Goal: Task Accomplishment & Management: Manage account settings

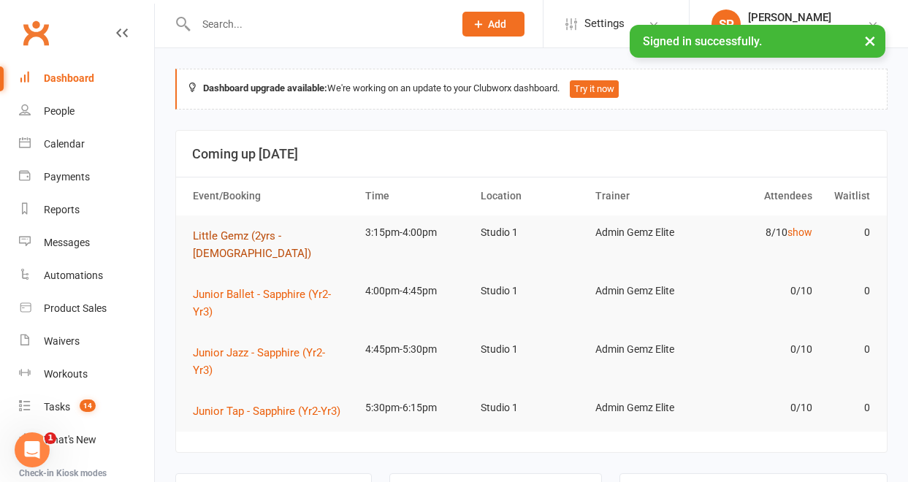
click at [235, 234] on span "Little Gemz (2yrs - [DEMOGRAPHIC_DATA])" at bounding box center [252, 244] width 118 height 31
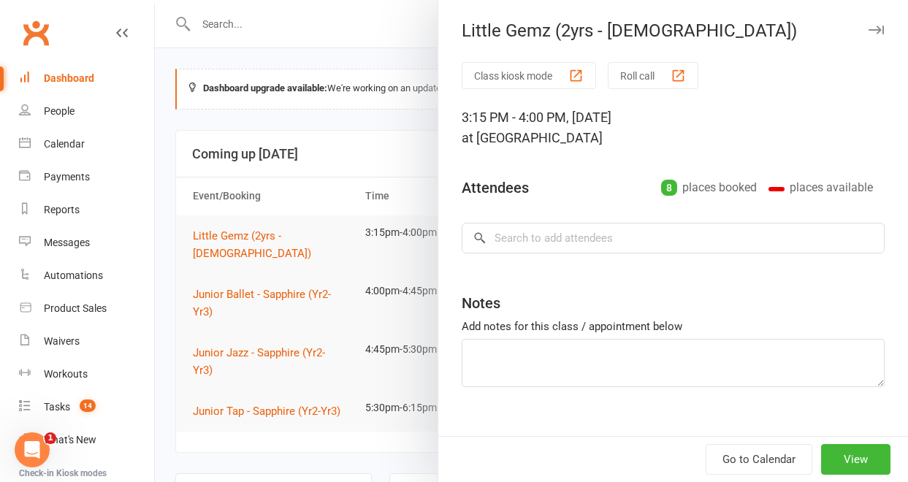
type textarea "[PERSON_NAME] 4th BD 18th [PERSON_NAME] Class [PERSON_NAME] - Email Received"
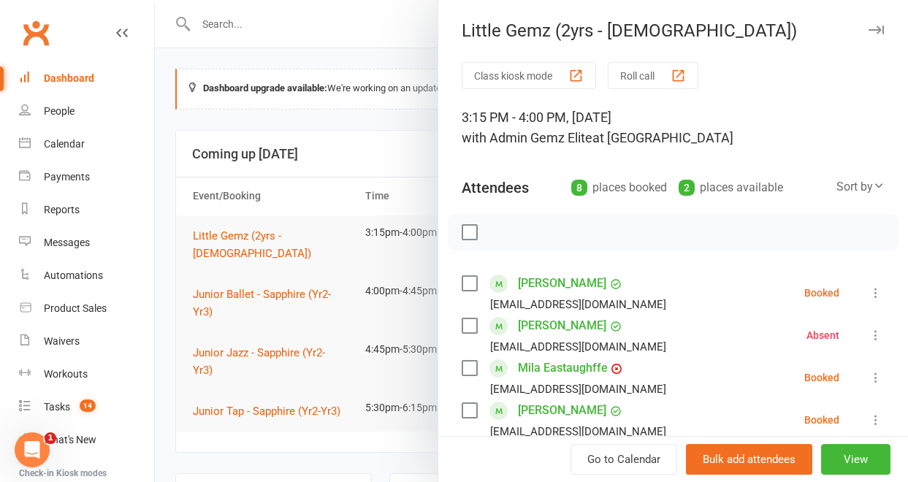
click at [527, 285] on link "[PERSON_NAME]" at bounding box center [562, 283] width 88 height 23
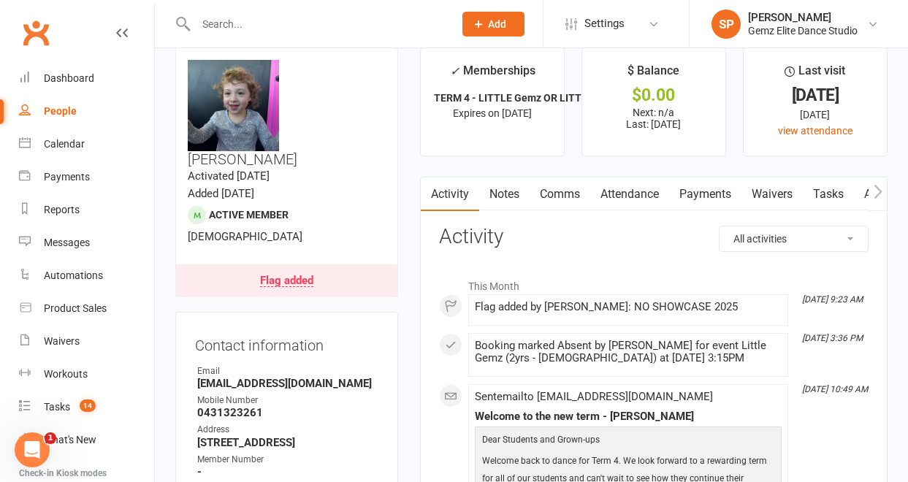
scroll to position [24, 0]
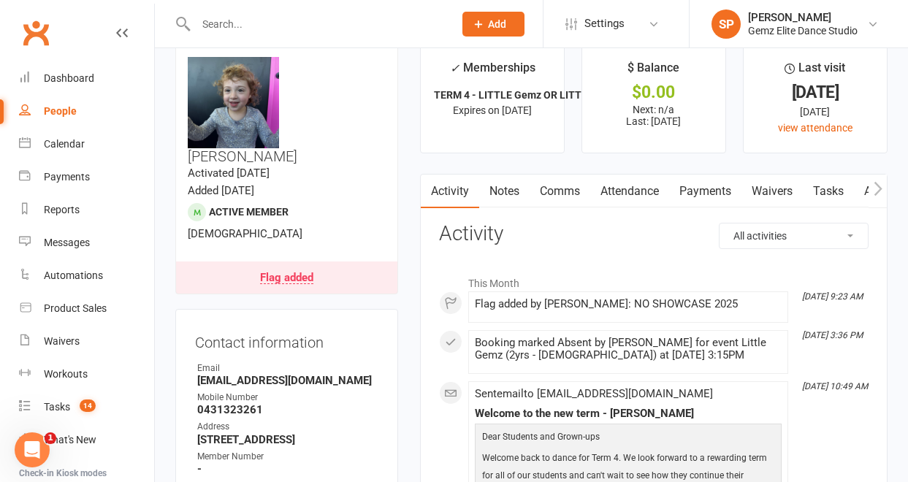
click at [318, 262] on link "Flag added" at bounding box center [286, 278] width 221 height 32
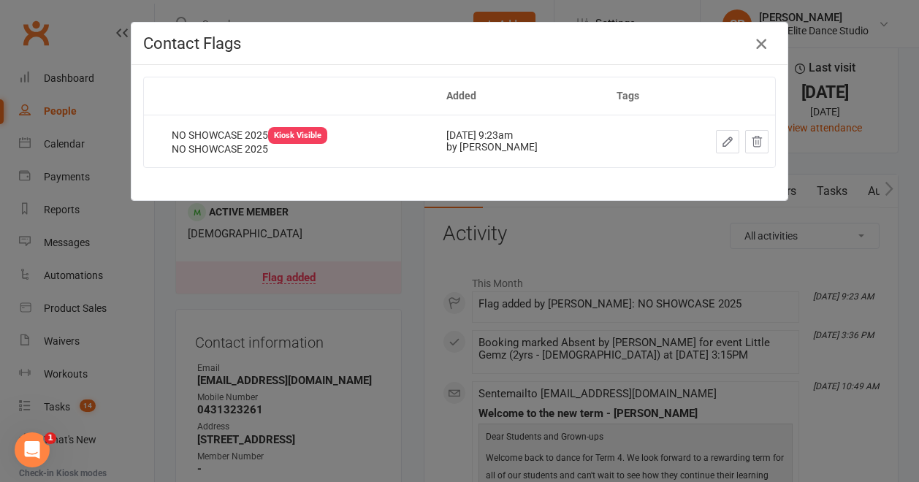
click at [758, 41] on icon "button" at bounding box center [762, 44] width 18 height 18
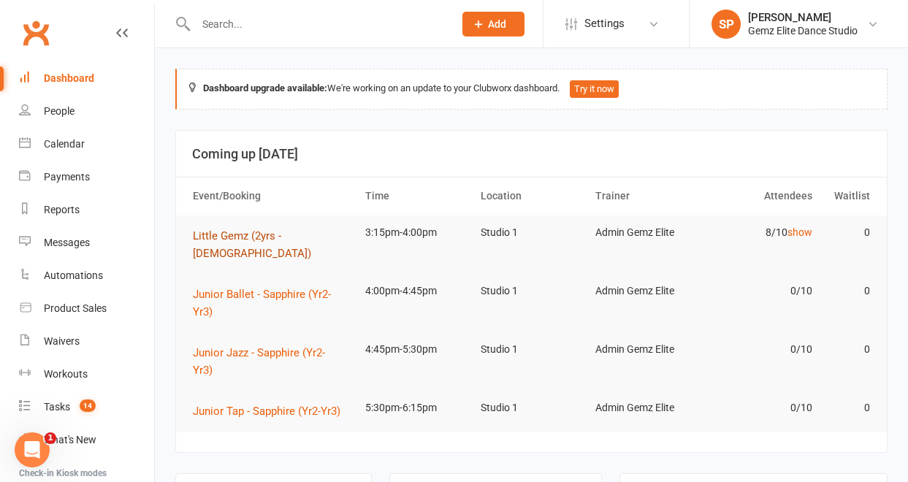
click at [297, 235] on span "Little Gemz (2yrs - [DEMOGRAPHIC_DATA])" at bounding box center [252, 244] width 118 height 31
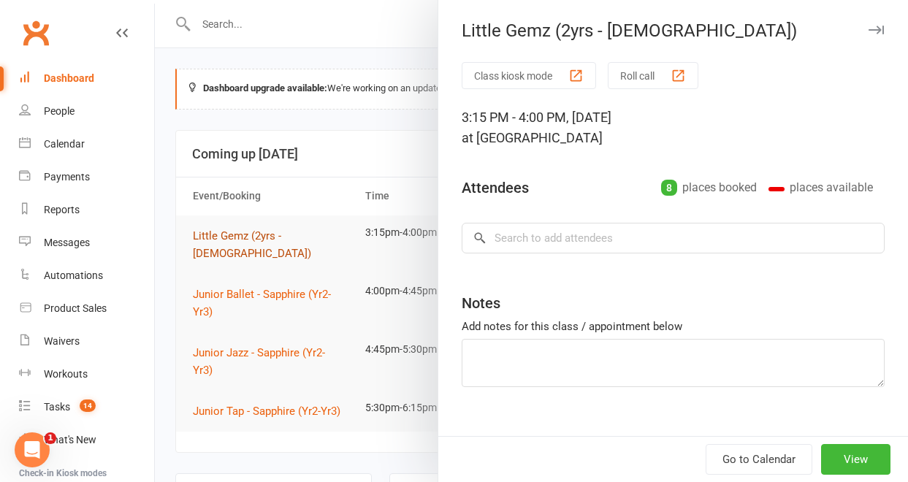
type textarea "[PERSON_NAME] 4th BD 18th [PERSON_NAME] Class [PERSON_NAME] - Email Received"
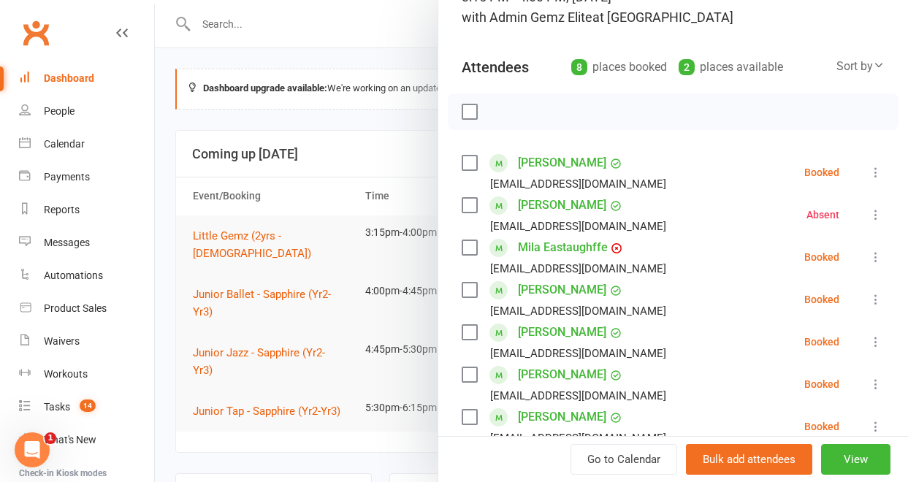
scroll to position [123, 0]
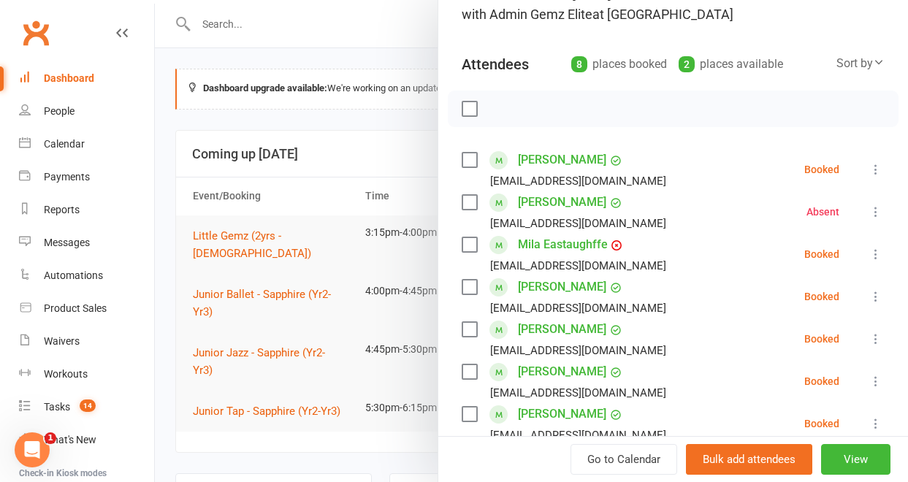
click at [524, 330] on link "[PERSON_NAME]" at bounding box center [562, 329] width 88 height 23
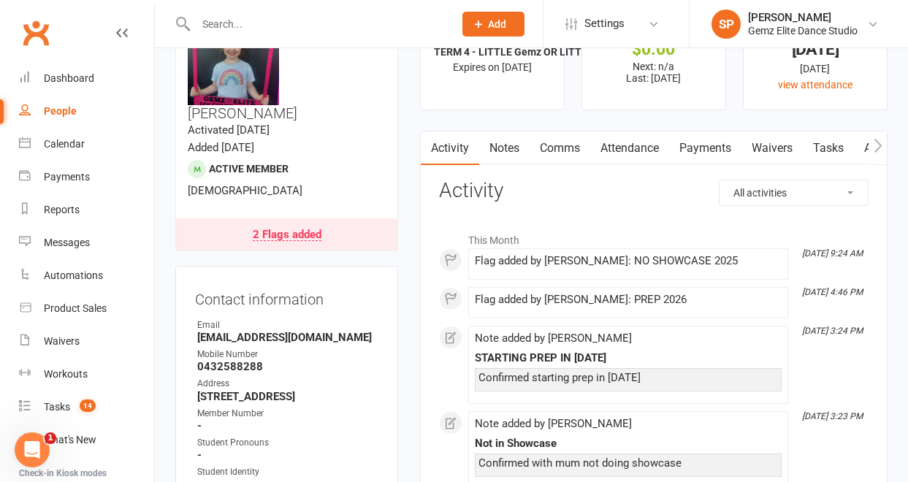
scroll to position [65, 0]
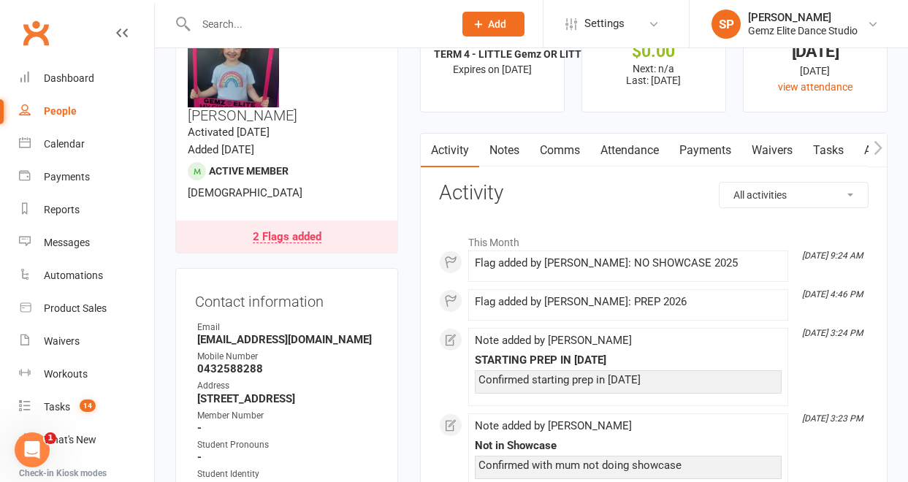
click at [283, 232] on div "2 Flags added" at bounding box center [287, 238] width 69 height 12
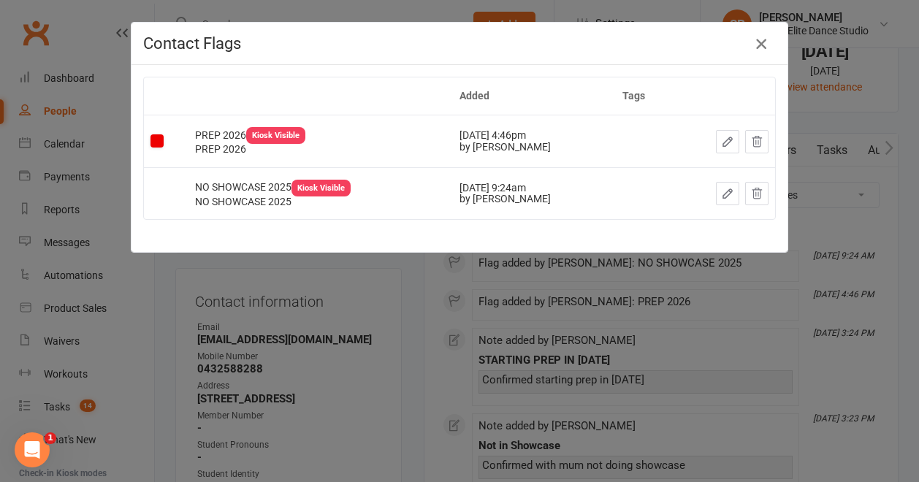
click at [758, 40] on icon "button" at bounding box center [762, 44] width 18 height 18
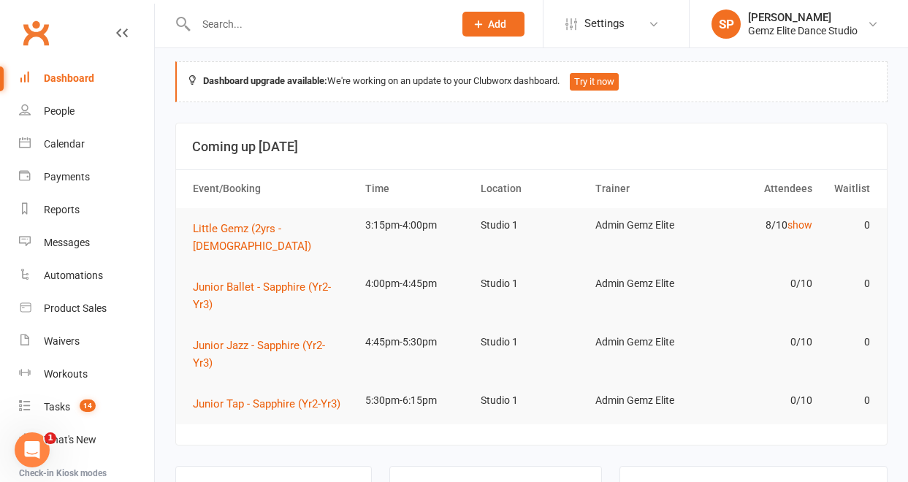
scroll to position [7, 0]
click at [295, 221] on button "Little Gemz (2yrs - [DEMOGRAPHIC_DATA])" at bounding box center [272, 238] width 159 height 35
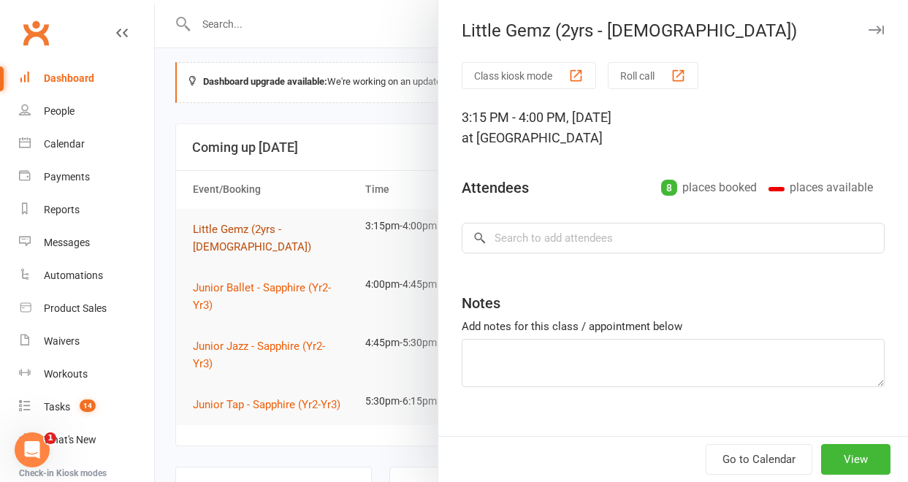
type textarea "[PERSON_NAME] 4th BD 18th [PERSON_NAME] Class [PERSON_NAME] - Email Received"
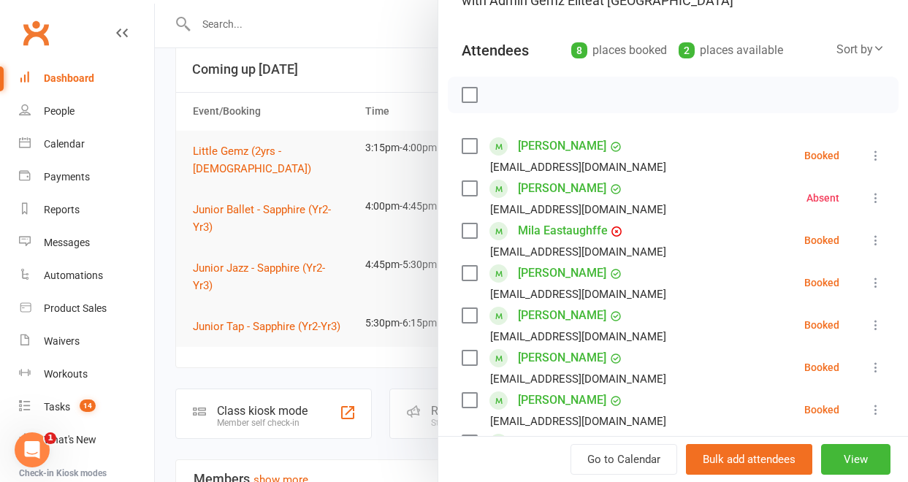
scroll to position [132, 0]
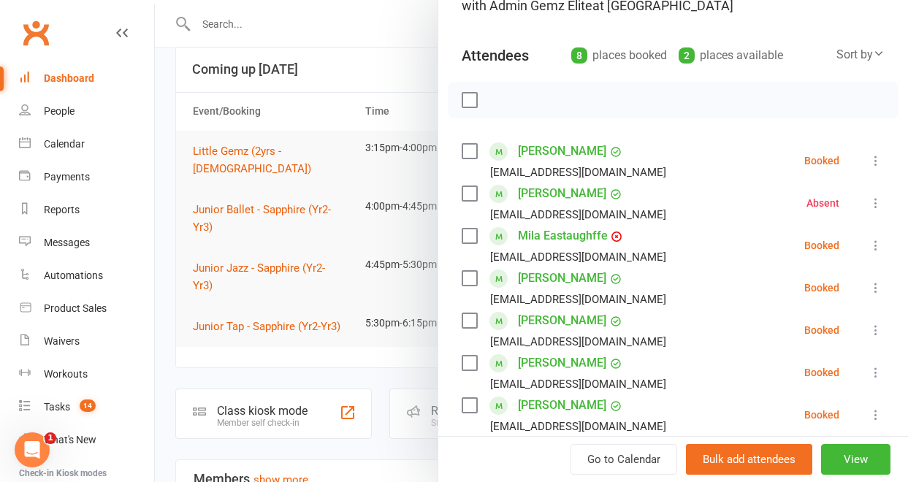
click at [411, 101] on div at bounding box center [531, 241] width 753 height 482
